Goal: Navigation & Orientation: Go to known website

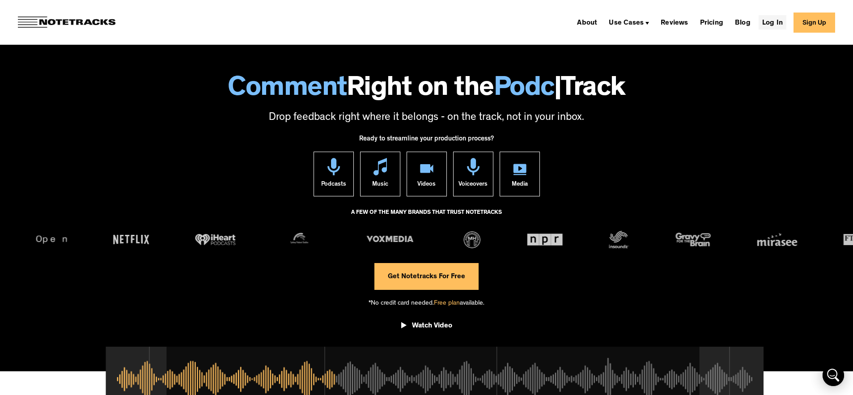
click at [775, 22] on link "Log In" at bounding box center [772, 22] width 28 height 14
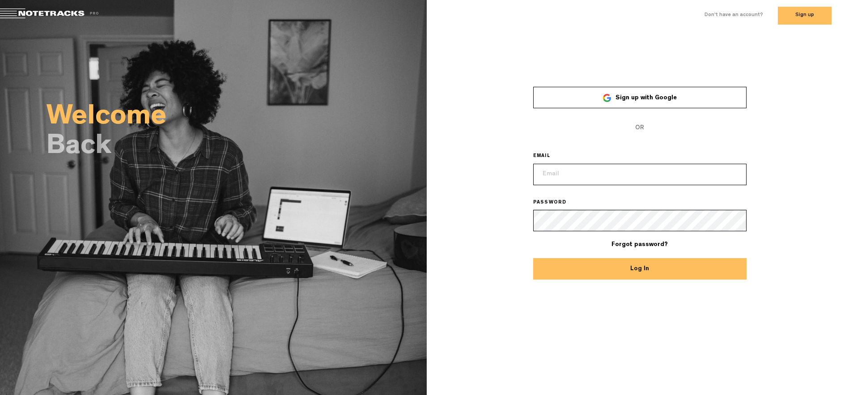
type input "rod@sydneypodcaststudios.com.au"
click at [648, 268] on button "Log In" at bounding box center [639, 268] width 213 height 21
